Goal: Task Accomplishment & Management: Use online tool/utility

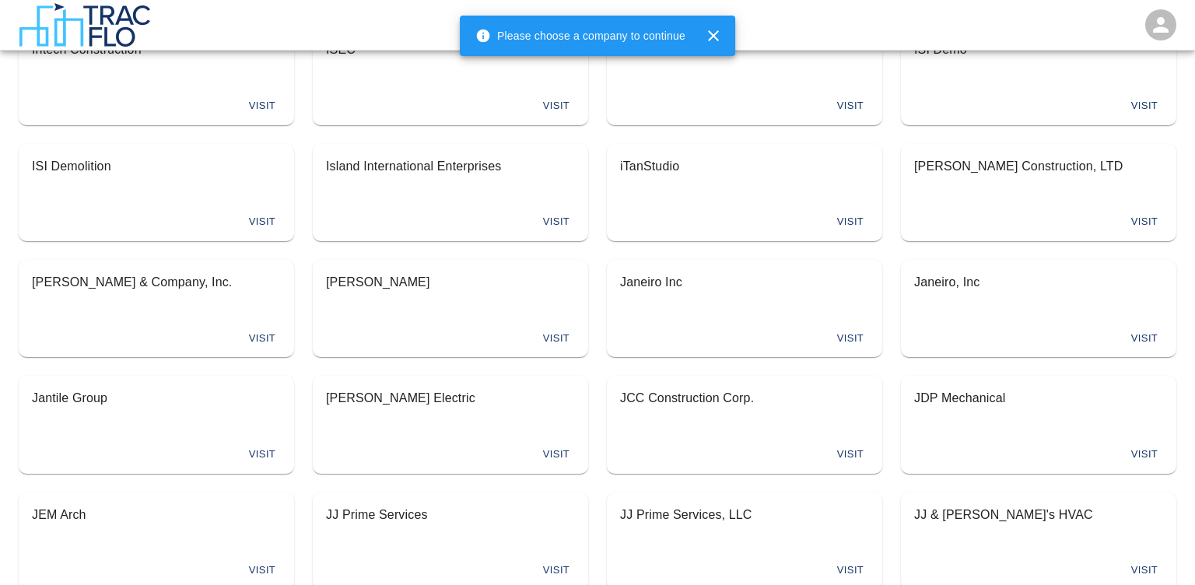
scroll to position [3444, 0]
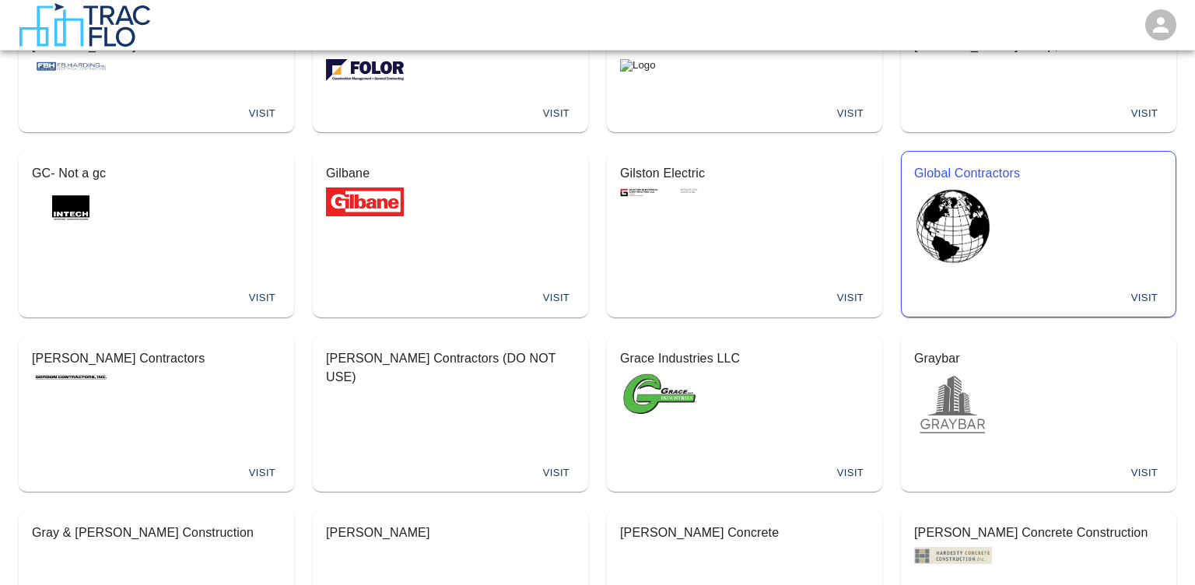
click at [1128, 280] on div "Visit" at bounding box center [1039, 298] width 274 height 37
click at [1151, 286] on button "Visit" at bounding box center [1145, 298] width 50 height 24
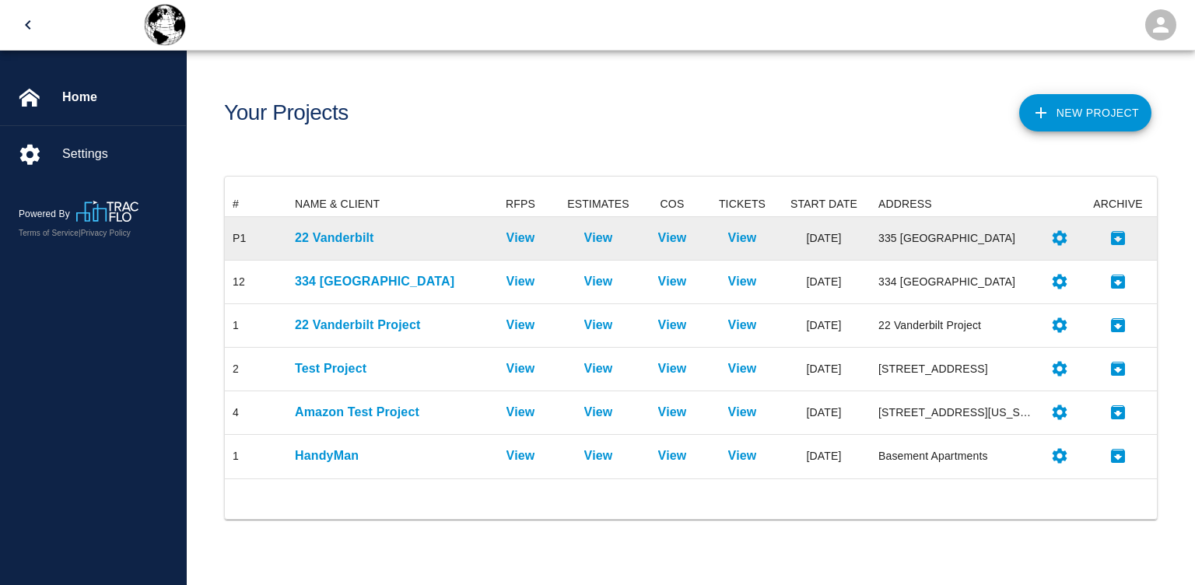
scroll to position [286, 932]
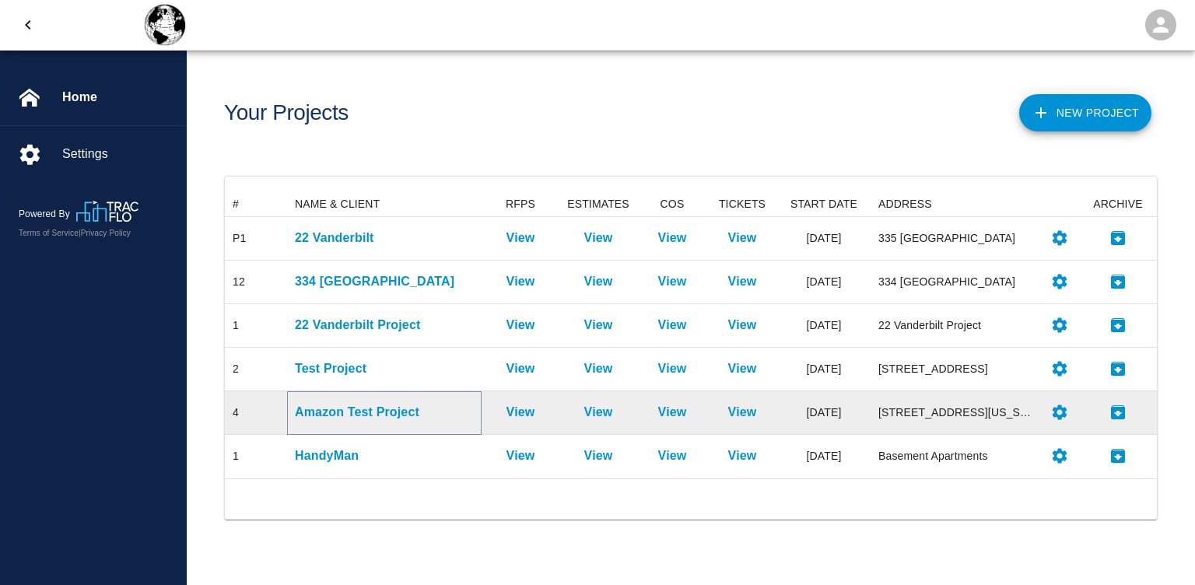
click at [340, 412] on p "Amazon Test Project" at bounding box center [384, 412] width 179 height 19
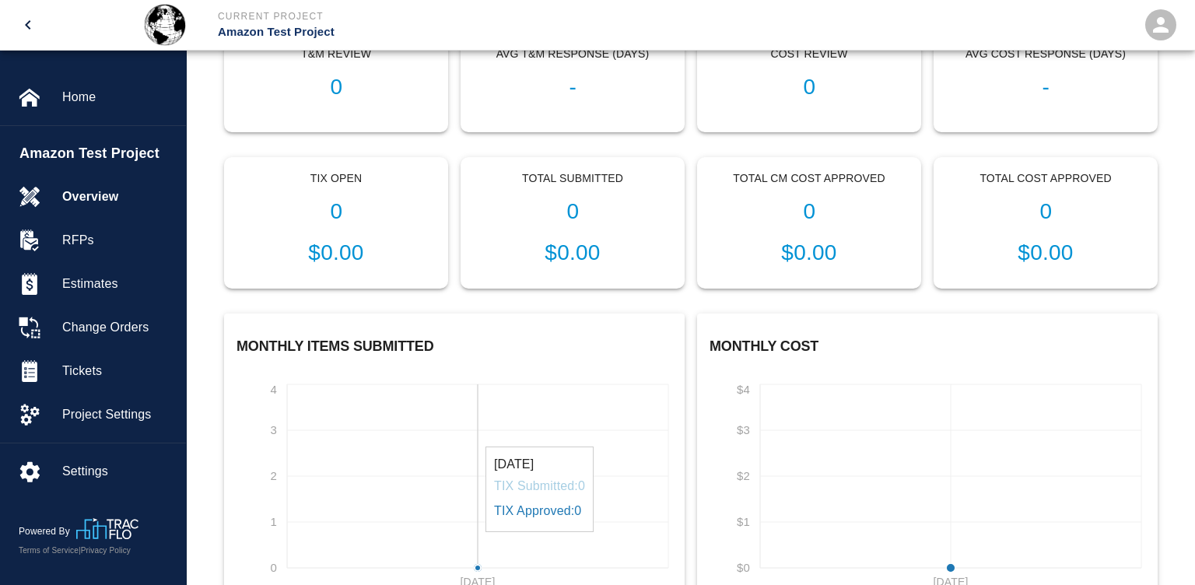
scroll to position [329, 0]
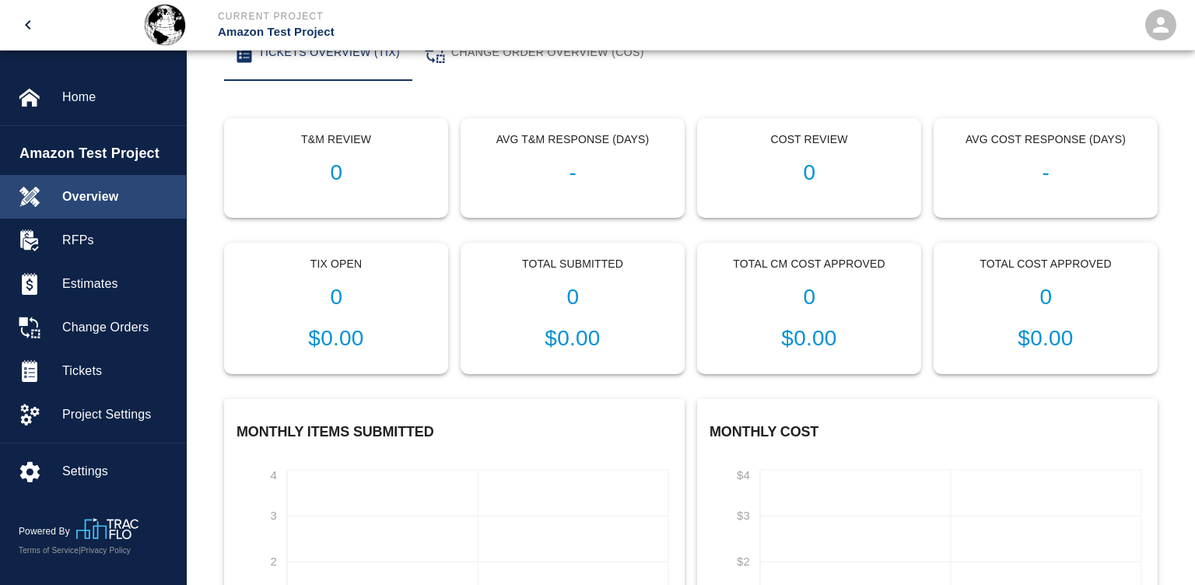
click at [97, 201] on span "Overview" at bounding box center [117, 197] width 111 height 19
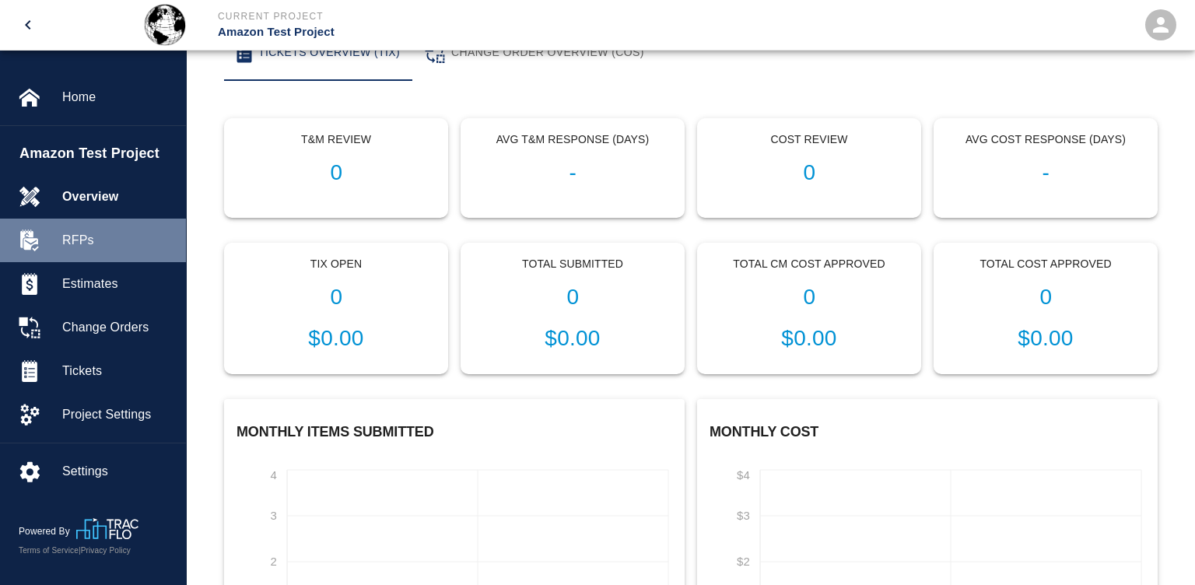
click at [96, 245] on span "RFPs" at bounding box center [117, 240] width 111 height 19
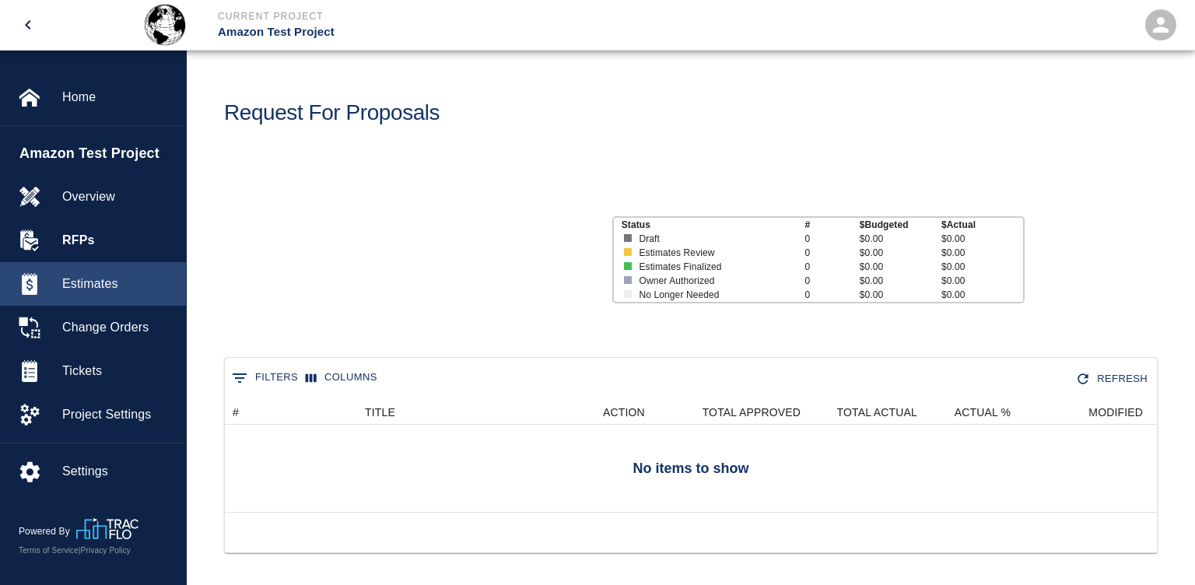
scroll to position [112, 932]
click at [81, 289] on span "Estimates" at bounding box center [117, 284] width 111 height 19
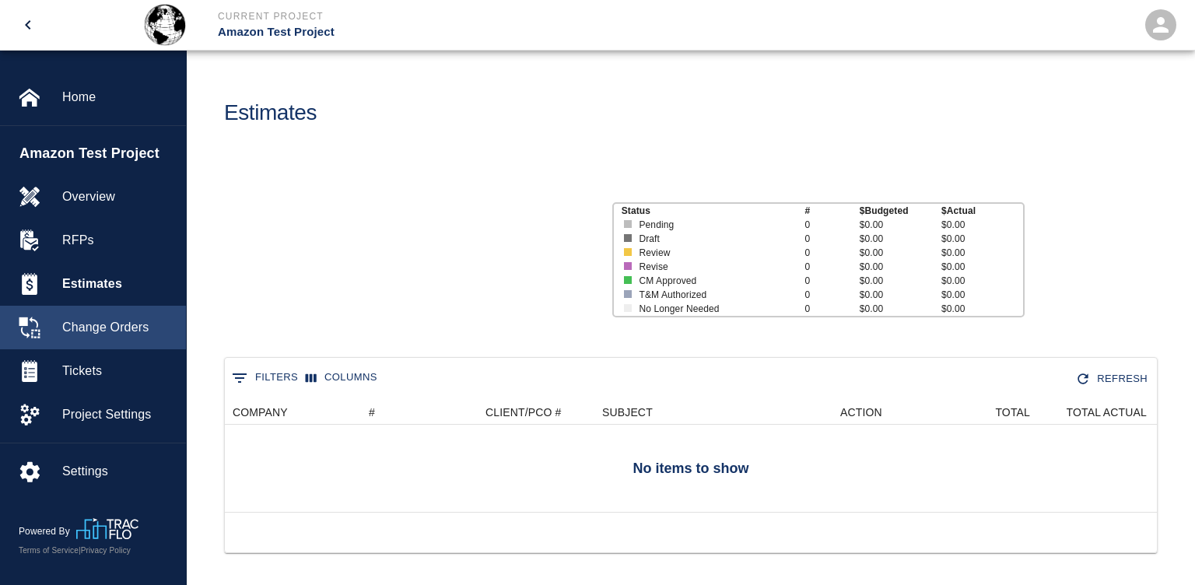
scroll to position [112, 932]
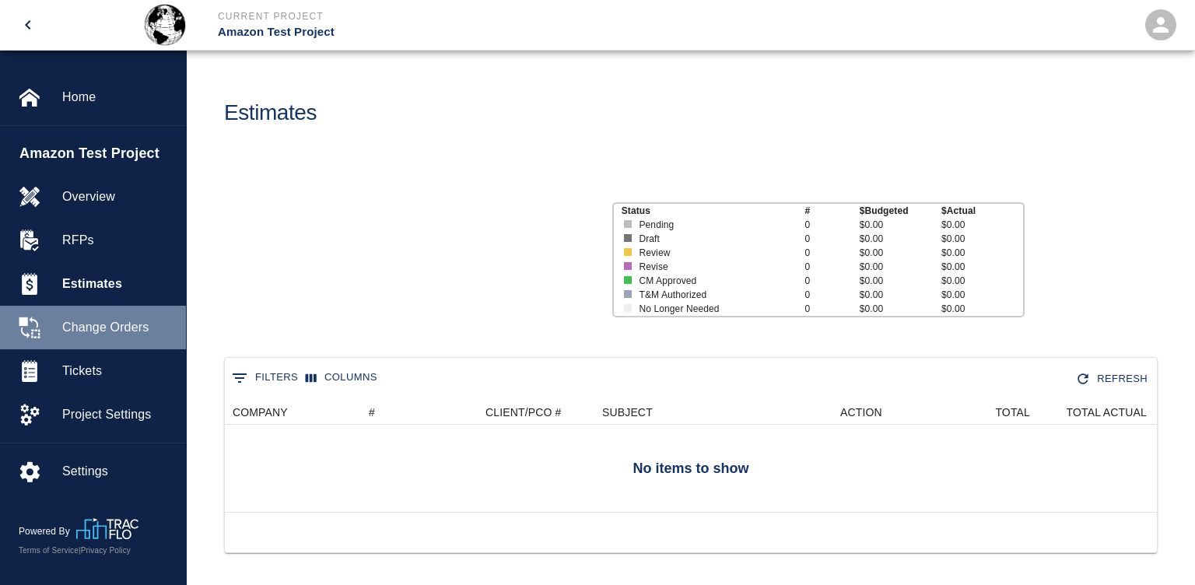
click at [96, 329] on span "Change Orders" at bounding box center [117, 327] width 111 height 19
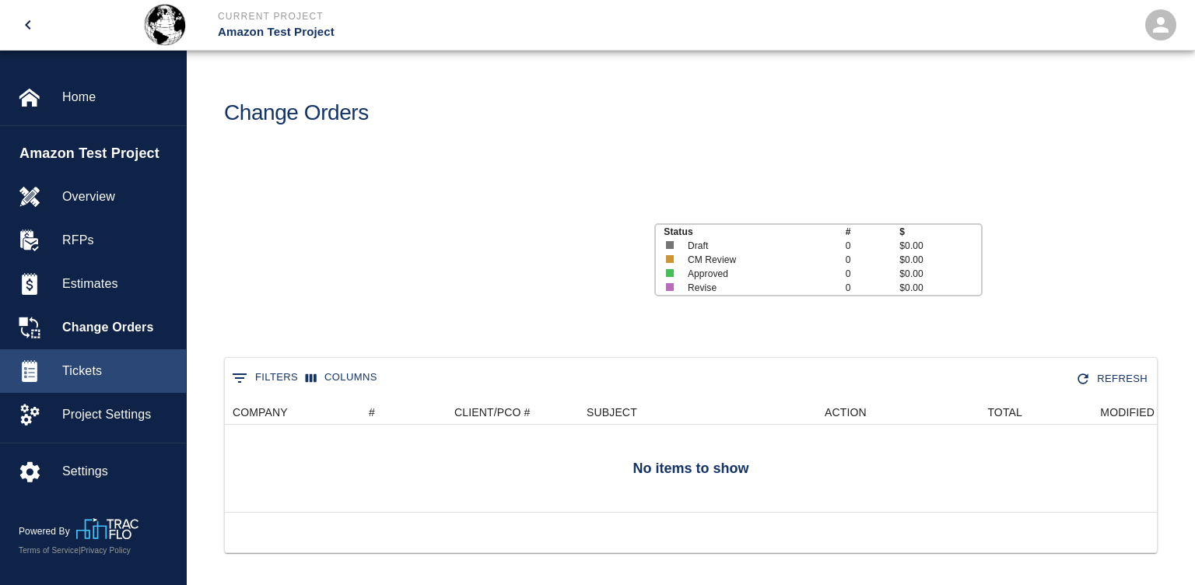
scroll to position [112, 932]
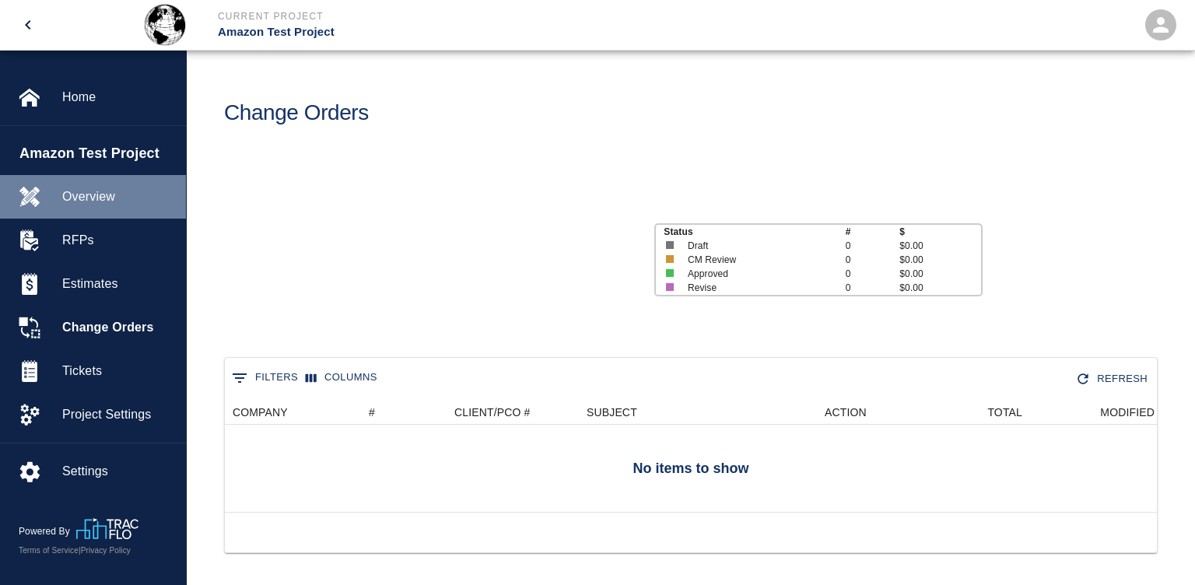
click at [91, 198] on span "Overview" at bounding box center [117, 197] width 111 height 19
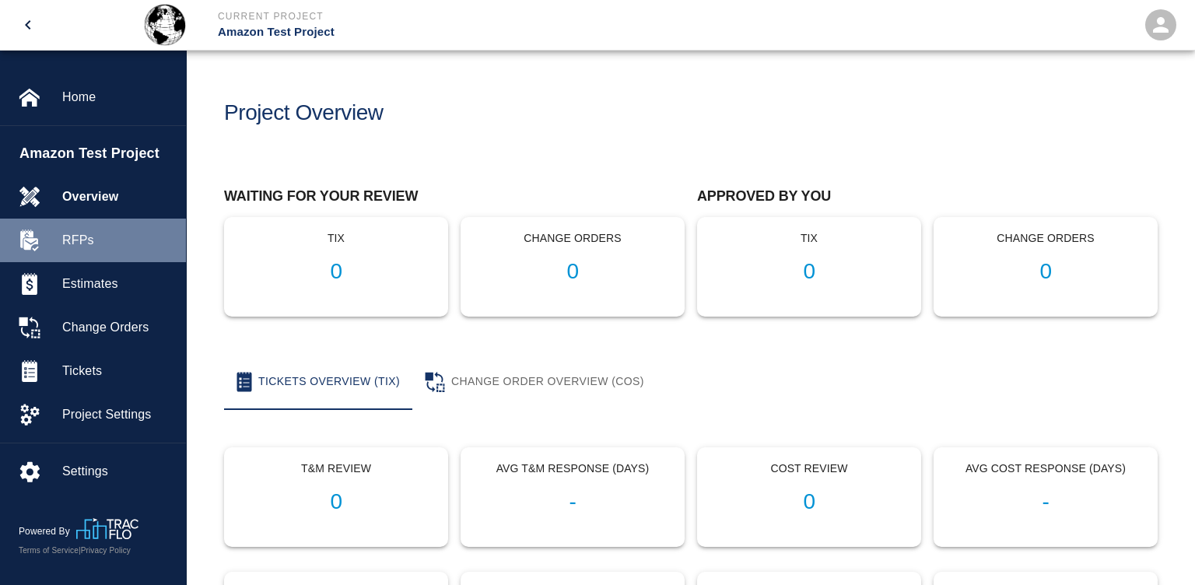
click at [86, 235] on span "RFPs" at bounding box center [117, 240] width 111 height 19
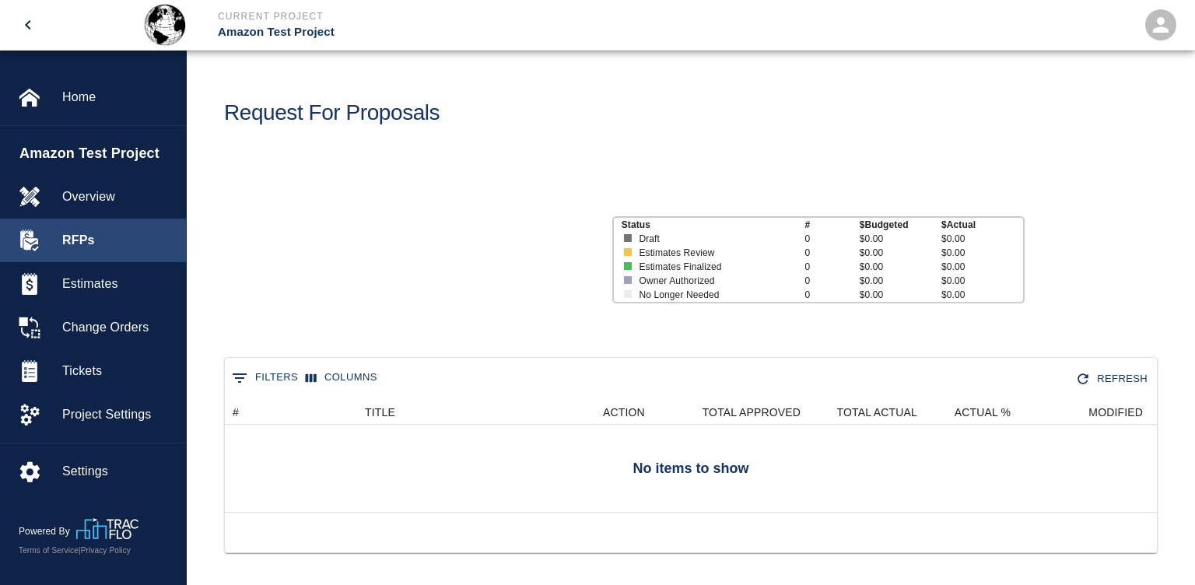
scroll to position [112, 932]
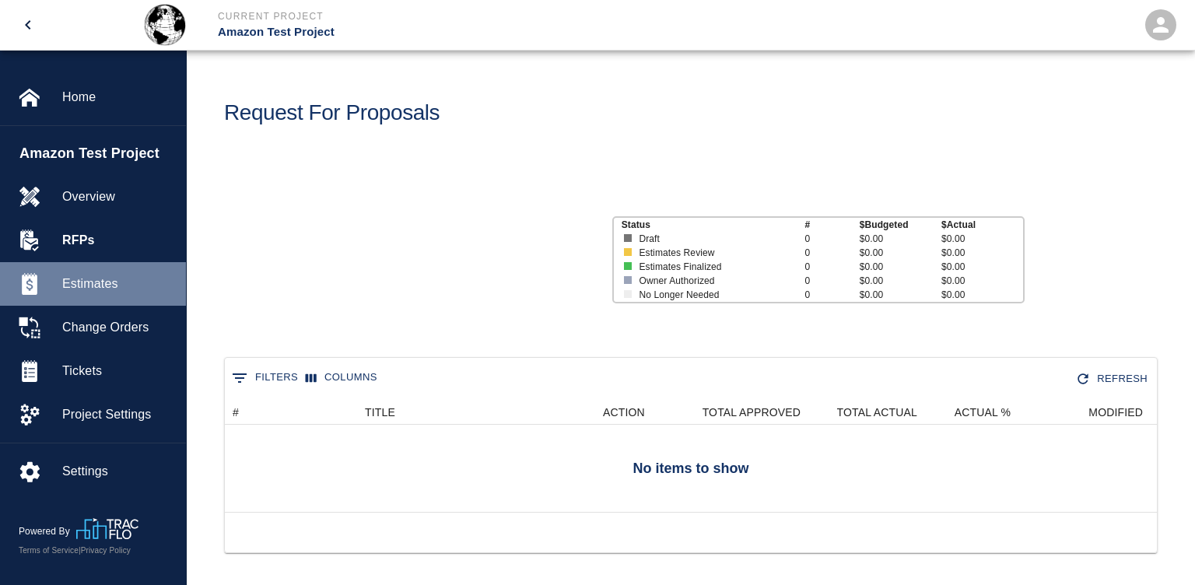
click at [96, 291] on span "Estimates" at bounding box center [117, 284] width 111 height 19
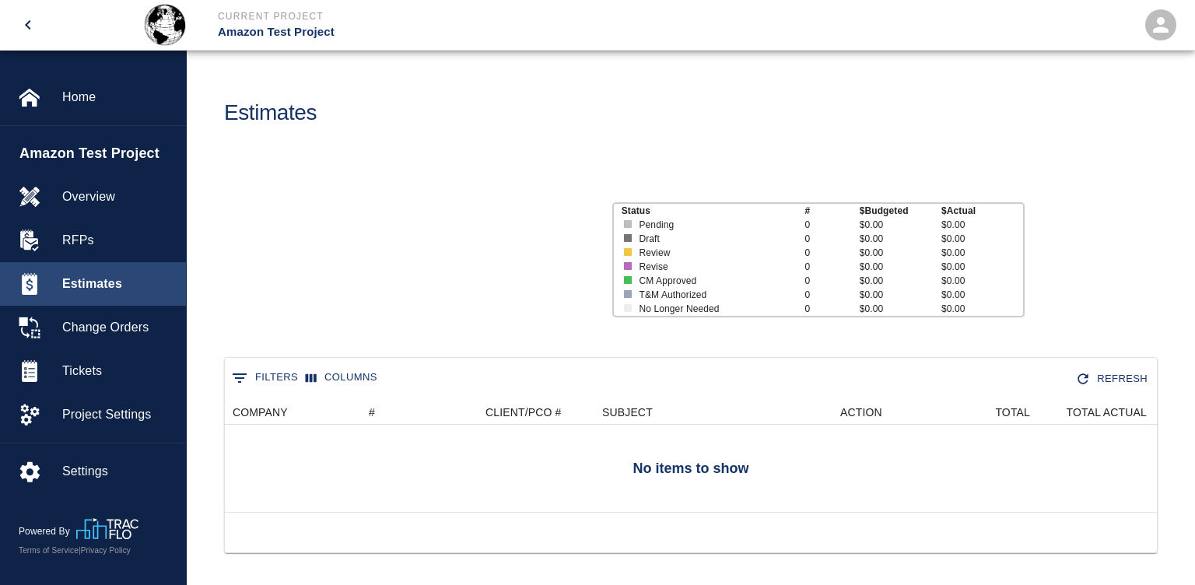
scroll to position [112, 932]
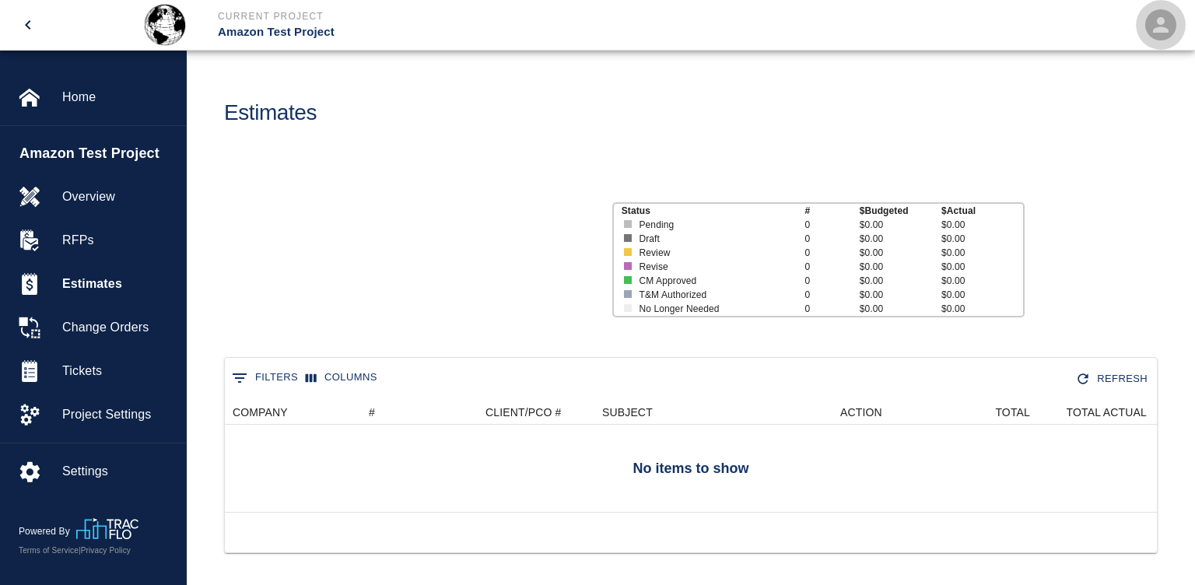
click at [1160, 30] on icon "open" at bounding box center [1161, 25] width 16 height 16
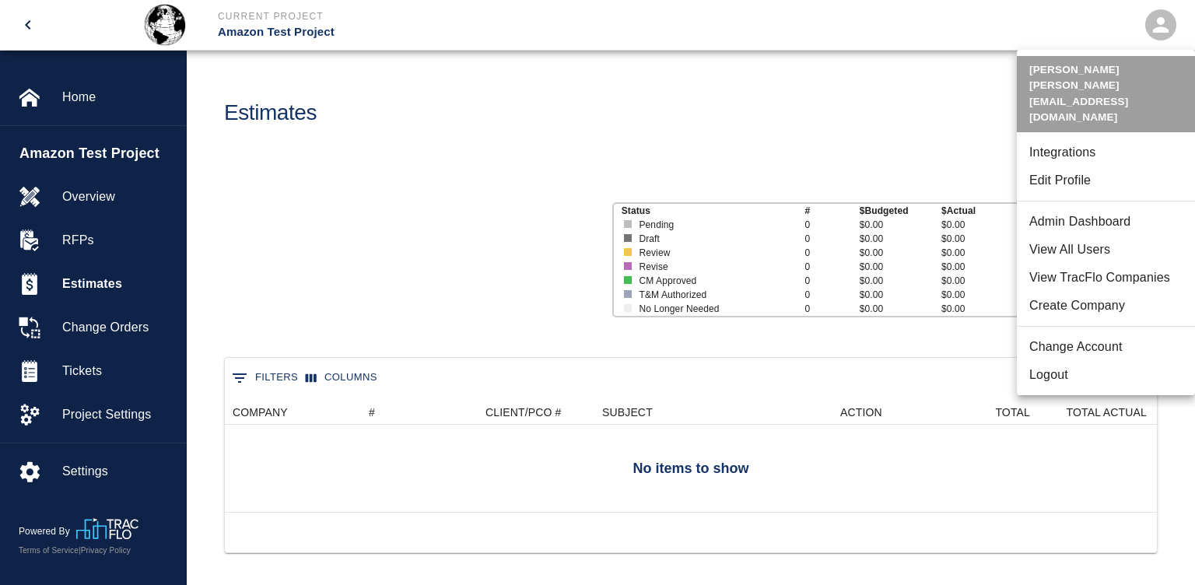
drag, startPoint x: 1131, startPoint y: 56, endPoint x: 1045, endPoint y: 39, distance: 87.3
click at [1045, 39] on div "[PERSON_NAME] David [EMAIL_ADDRESS][DOMAIN_NAME] Integrations Edit Profile Admi…" at bounding box center [597, 292] width 1195 height 585
drag, startPoint x: 1107, startPoint y: 53, endPoint x: 917, endPoint y: 171, distance: 223.7
click at [917, 172] on div "[PERSON_NAME] David [EMAIL_ADDRESS][DOMAIN_NAME] Integrations Edit Profile Admi…" at bounding box center [597, 292] width 1195 height 585
click at [1069, 361] on li "Logout" at bounding box center [1106, 375] width 178 height 28
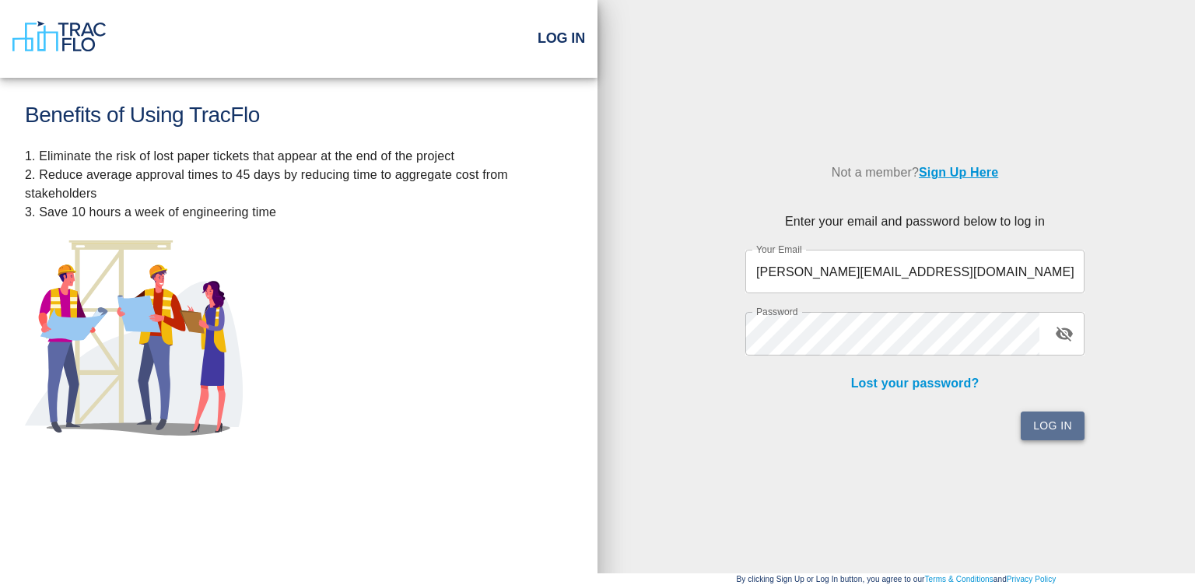
click at [1061, 428] on button "Log In" at bounding box center [1053, 426] width 64 height 29
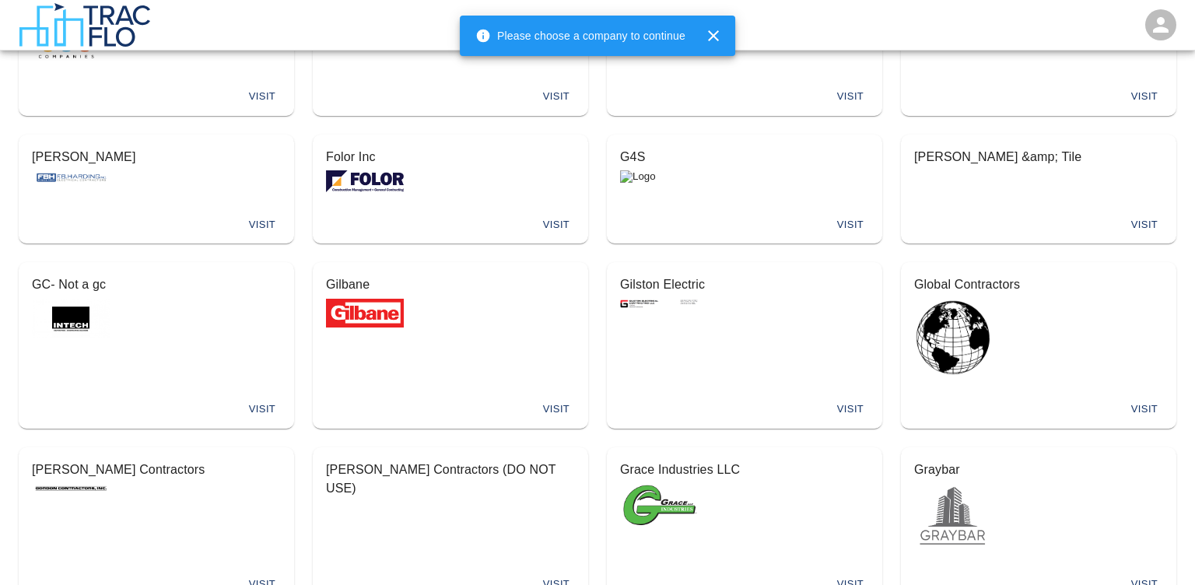
scroll to position [3349, 0]
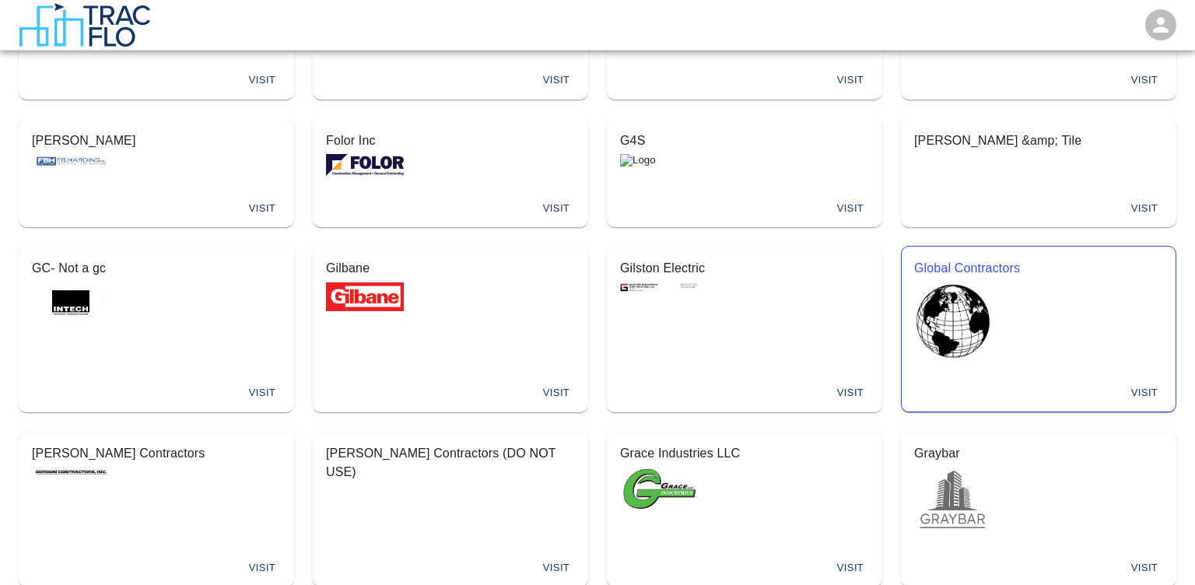
click at [1149, 381] on button "Visit" at bounding box center [1145, 393] width 50 height 24
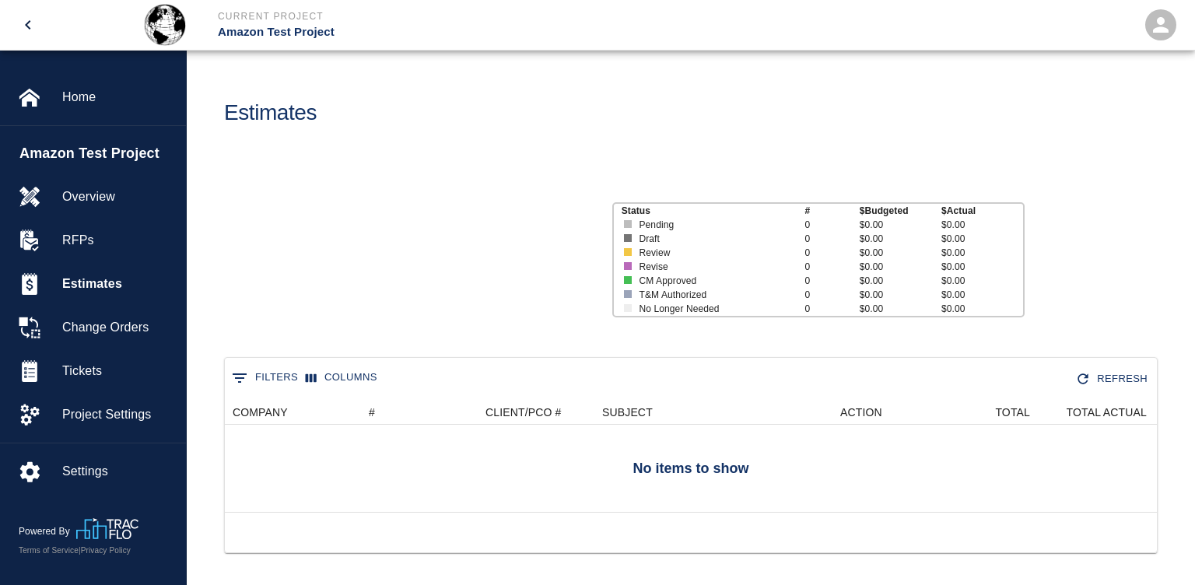
scroll to position [112, 932]
click at [1163, 26] on icon "open" at bounding box center [1160, 24] width 23 height 23
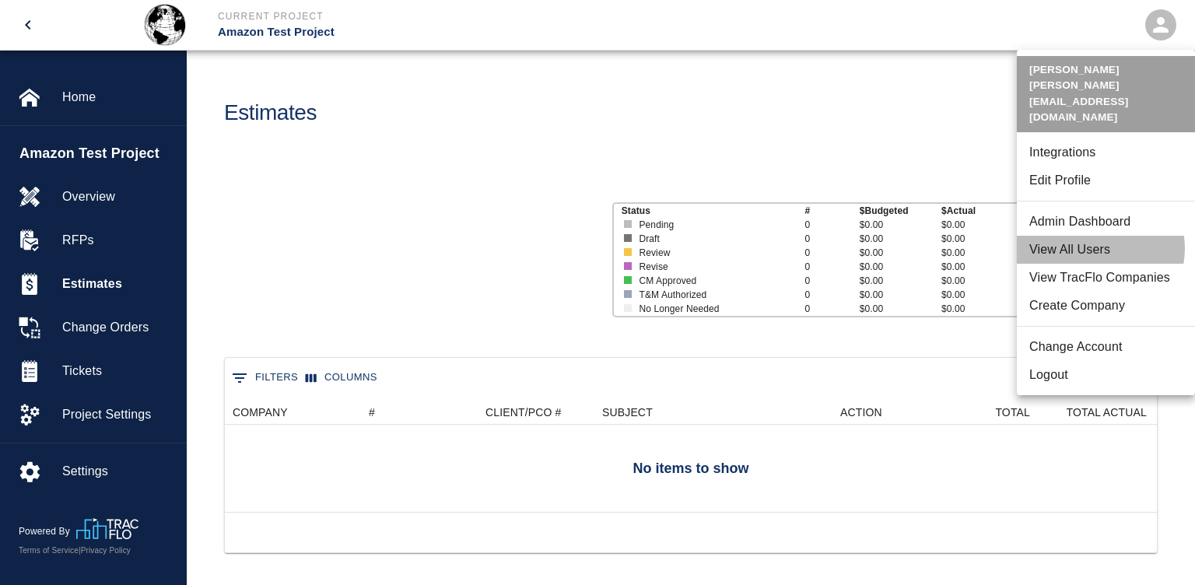
click at [1097, 236] on li "View All Users" at bounding box center [1106, 250] width 178 height 28
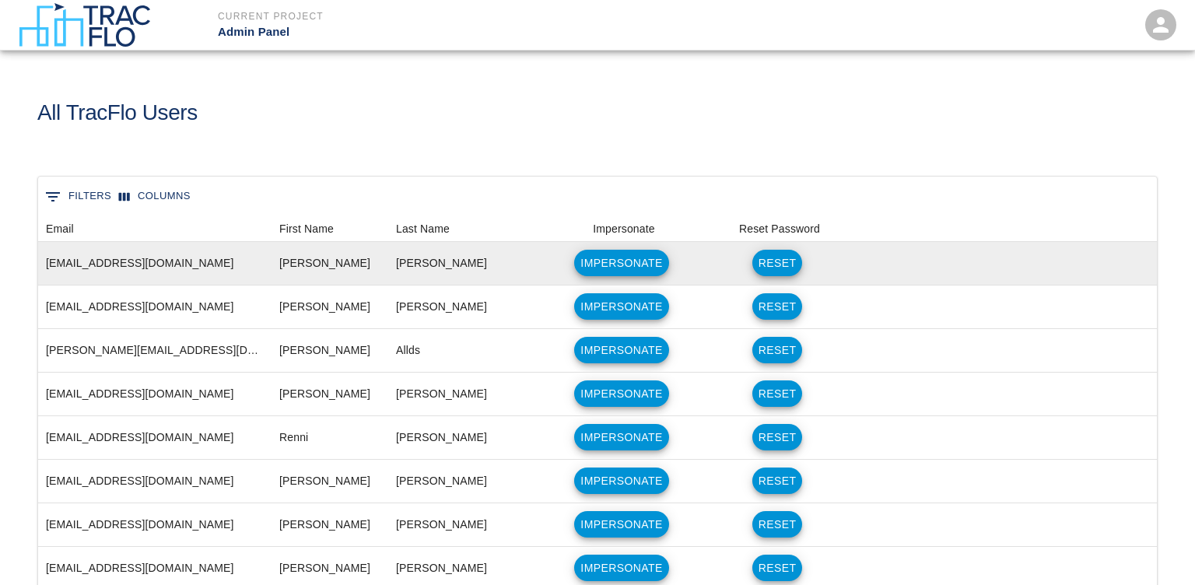
scroll to position [896, 1119]
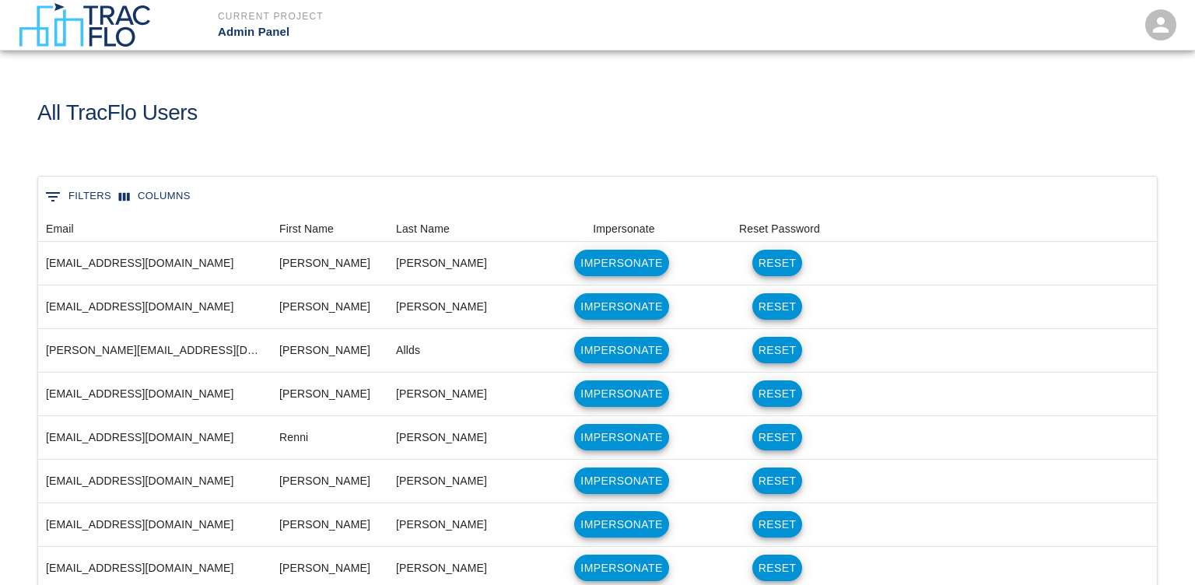
click at [89, 196] on button "0 Filters" at bounding box center [78, 196] width 74 height 25
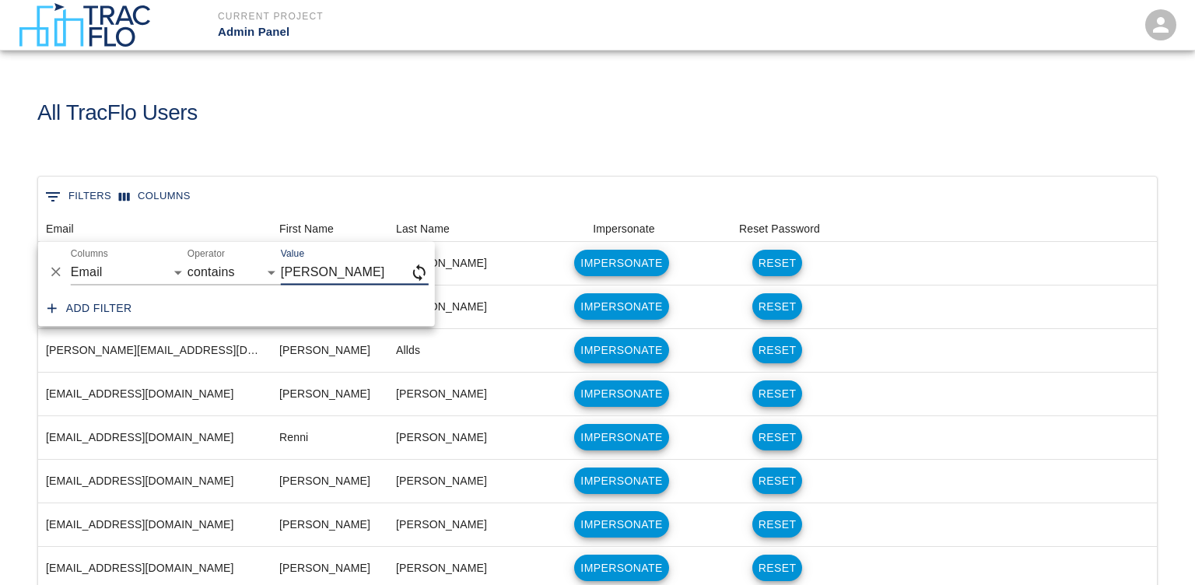
scroll to position [68, 1119]
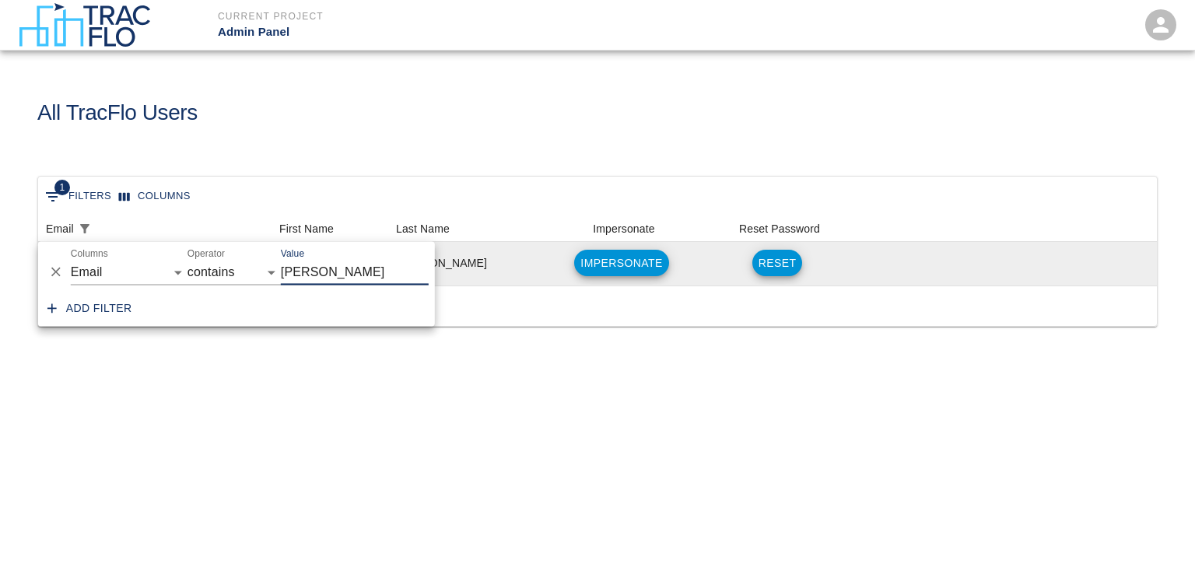
type input "[PERSON_NAME]"
click at [624, 258] on button "Impersonate" at bounding box center [621, 263] width 94 height 26
